Goal: Information Seeking & Learning: Find specific fact

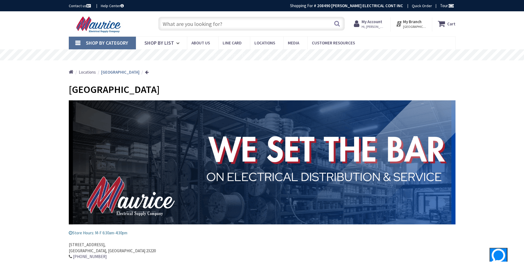
click at [254, 23] on input "text" at bounding box center [251, 24] width 186 height 14
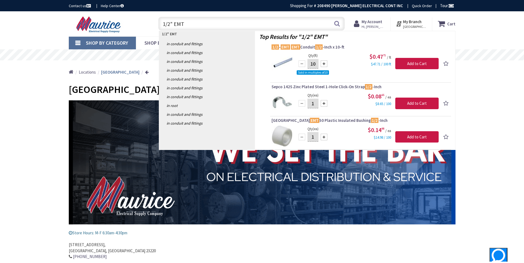
click at [235, 25] on input "1/2" EMT" at bounding box center [251, 24] width 186 height 14
type input "1"
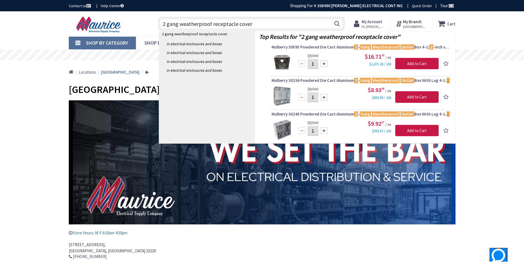
type input "2 gang weatherproof receptacle covers"
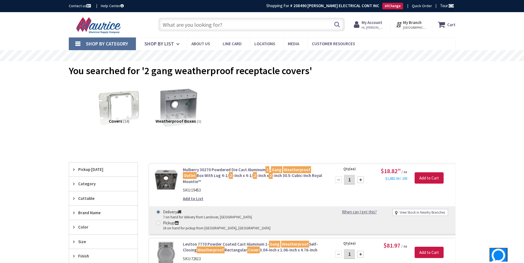
click at [240, 23] on input "text" at bounding box center [251, 25] width 186 height 14
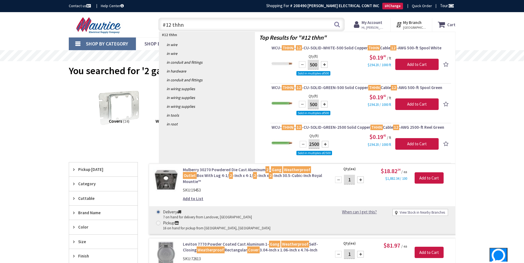
type input "#12 thhn"
